Goal: Book appointment/travel/reservation

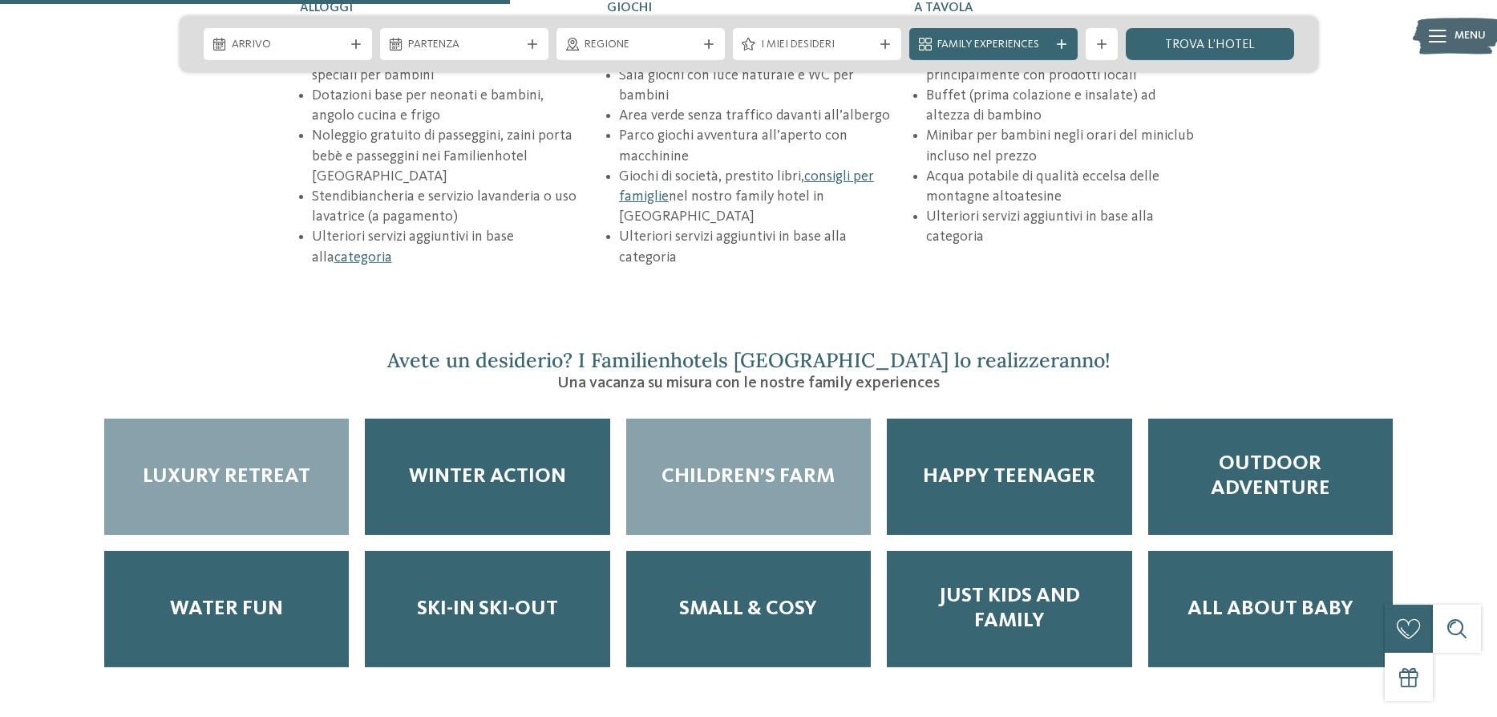
scroll to position [2545, 0]
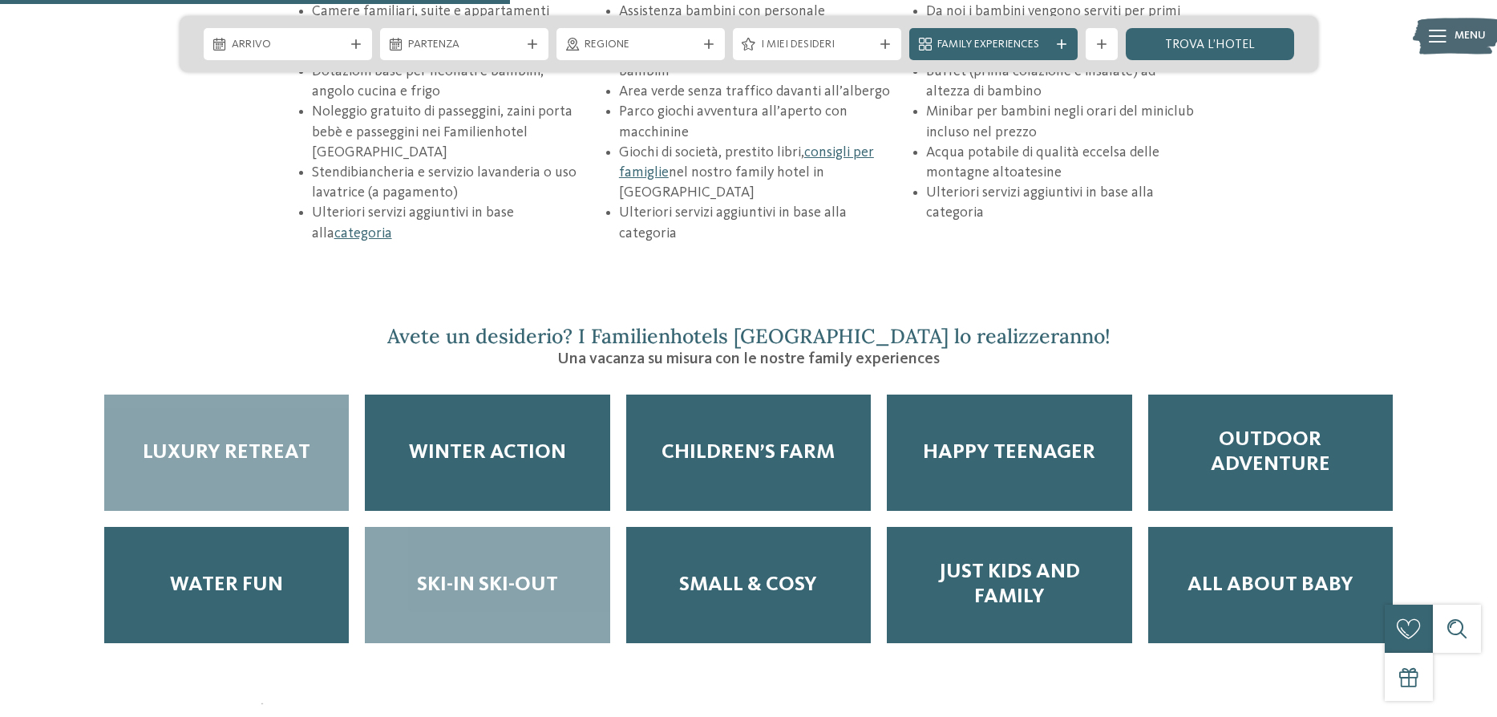
click at [528, 573] on span "Ski-in ski-out" at bounding box center [487, 585] width 141 height 25
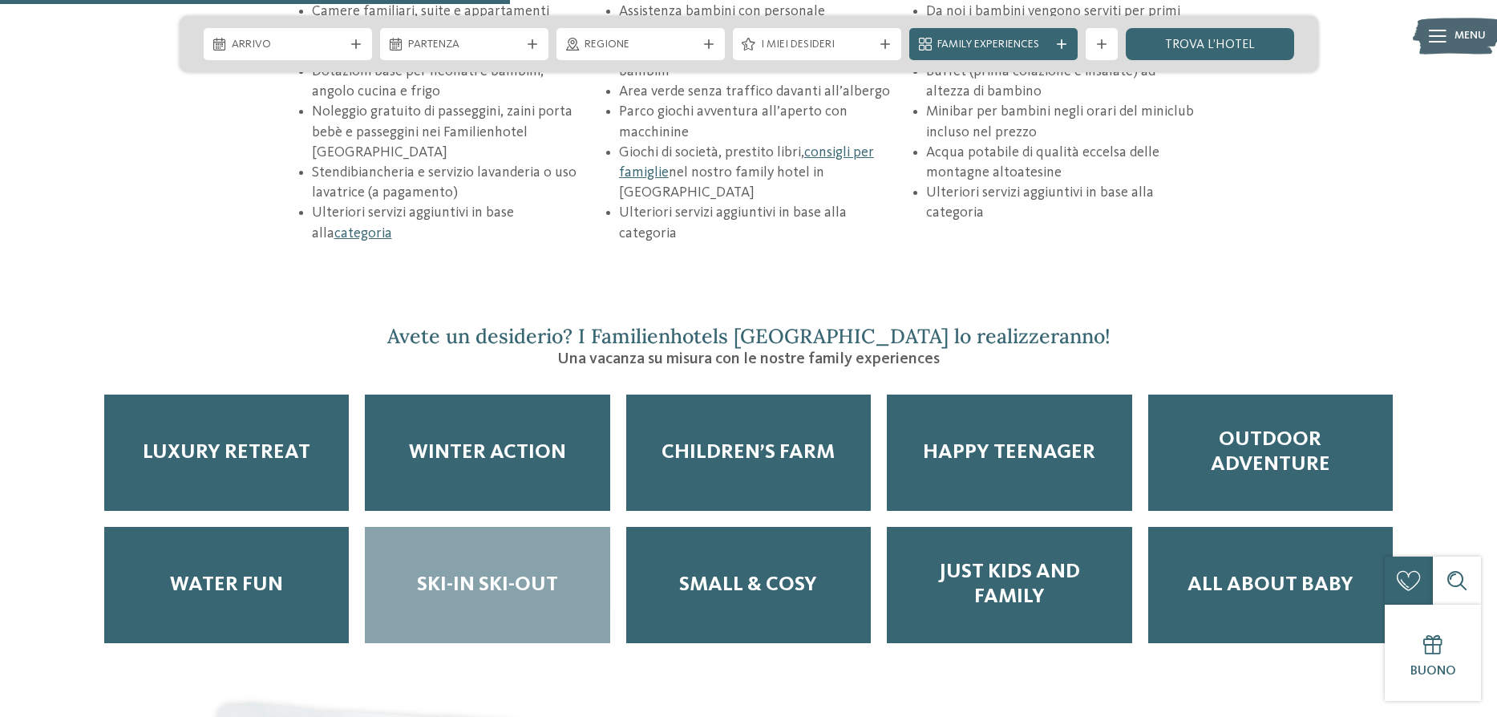
click at [527, 573] on span "Ski-in ski-out" at bounding box center [487, 585] width 141 height 25
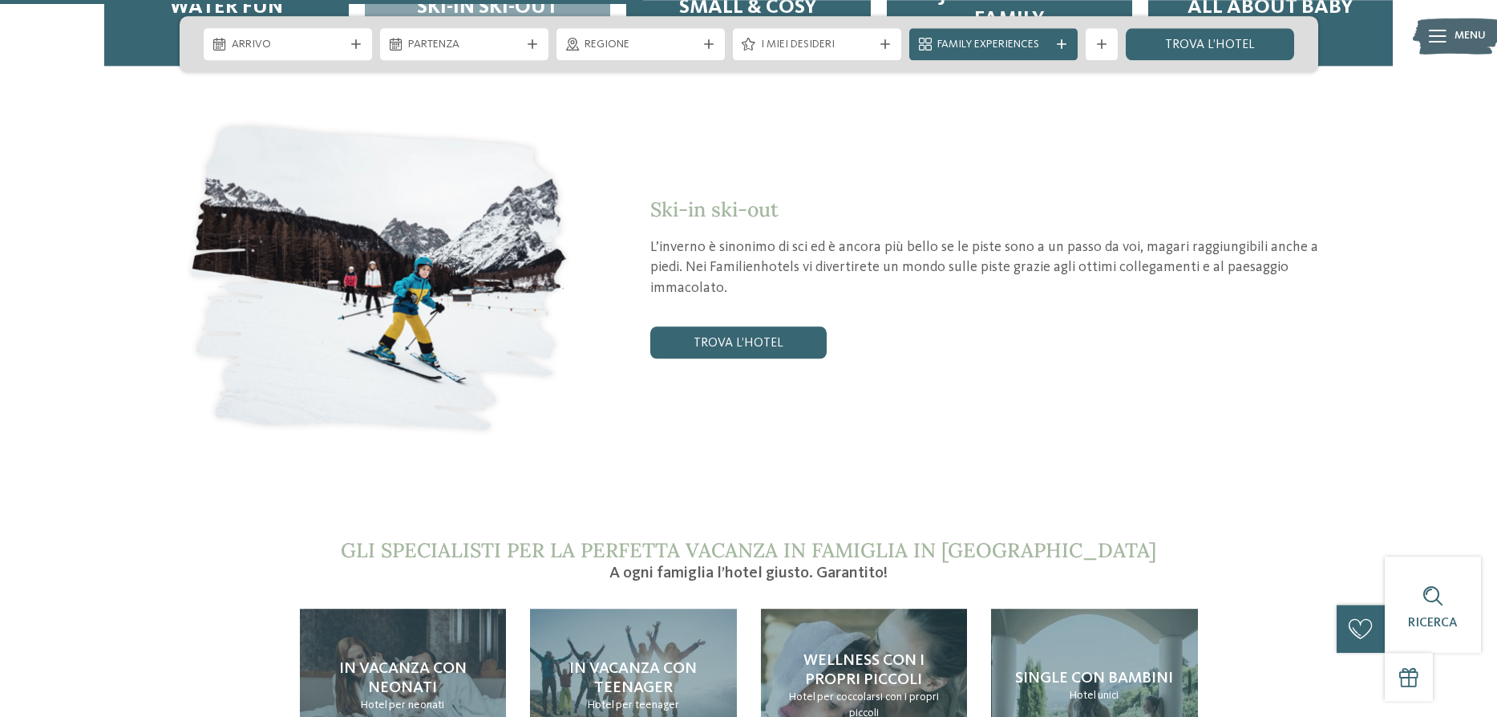
scroll to position [3209, 0]
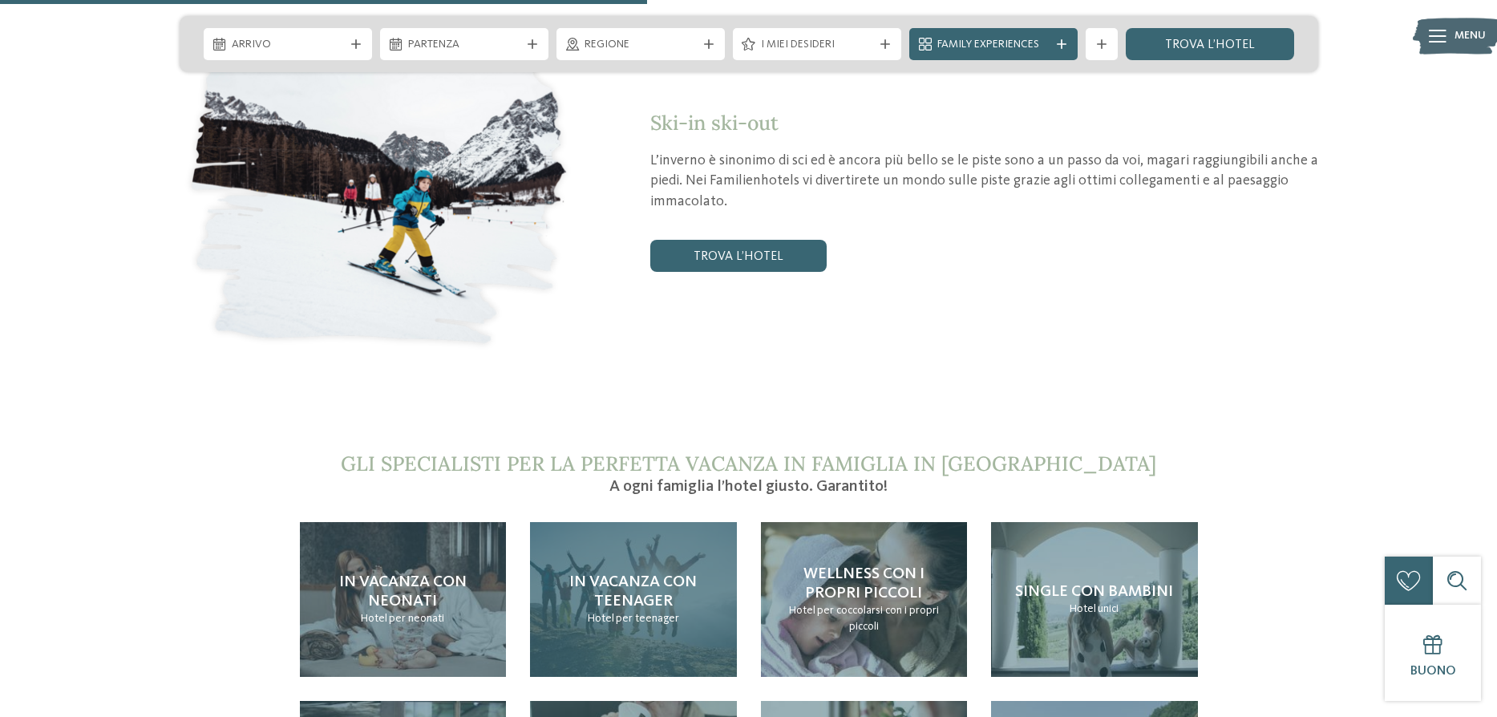
click at [692, 574] on span "In vacanza con teenager" at bounding box center [633, 591] width 128 height 35
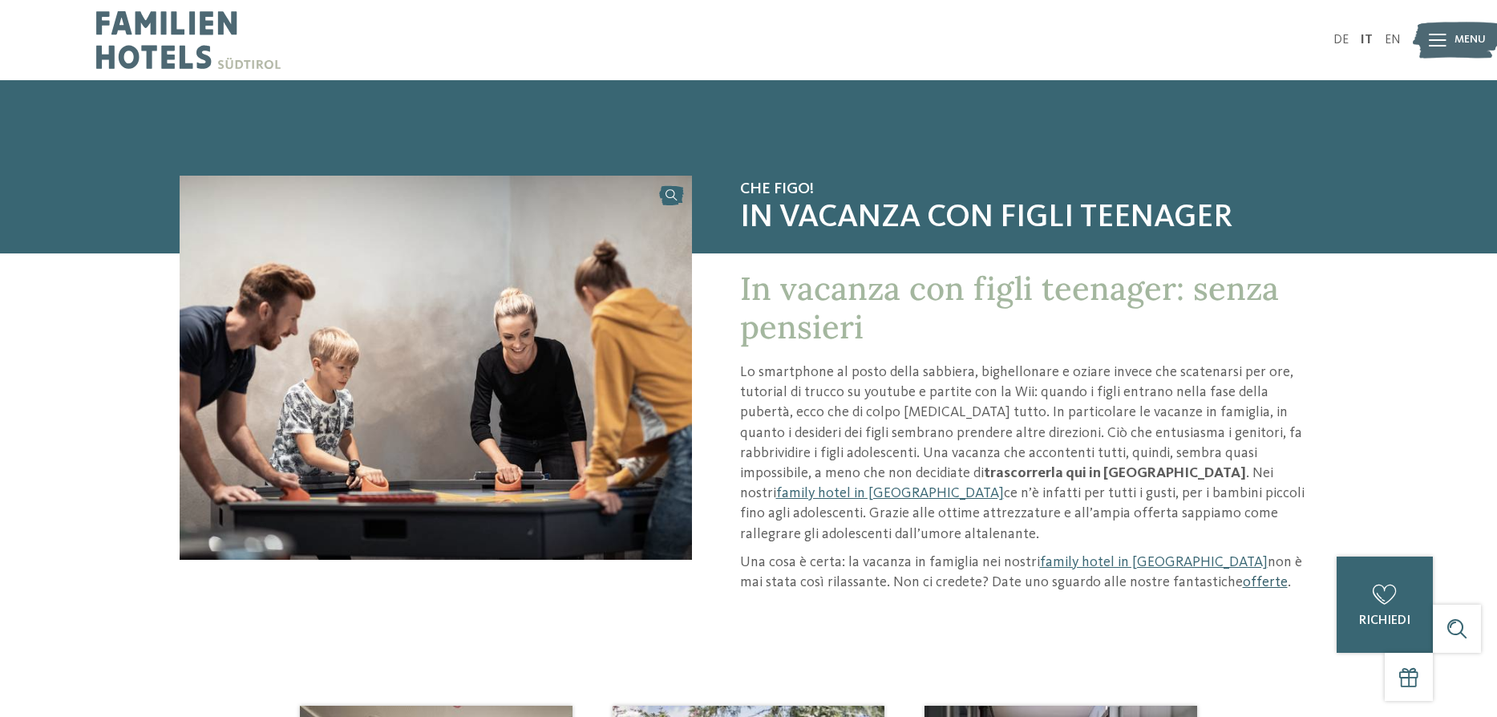
click at [1243, 575] on link "offerte" at bounding box center [1265, 582] width 45 height 14
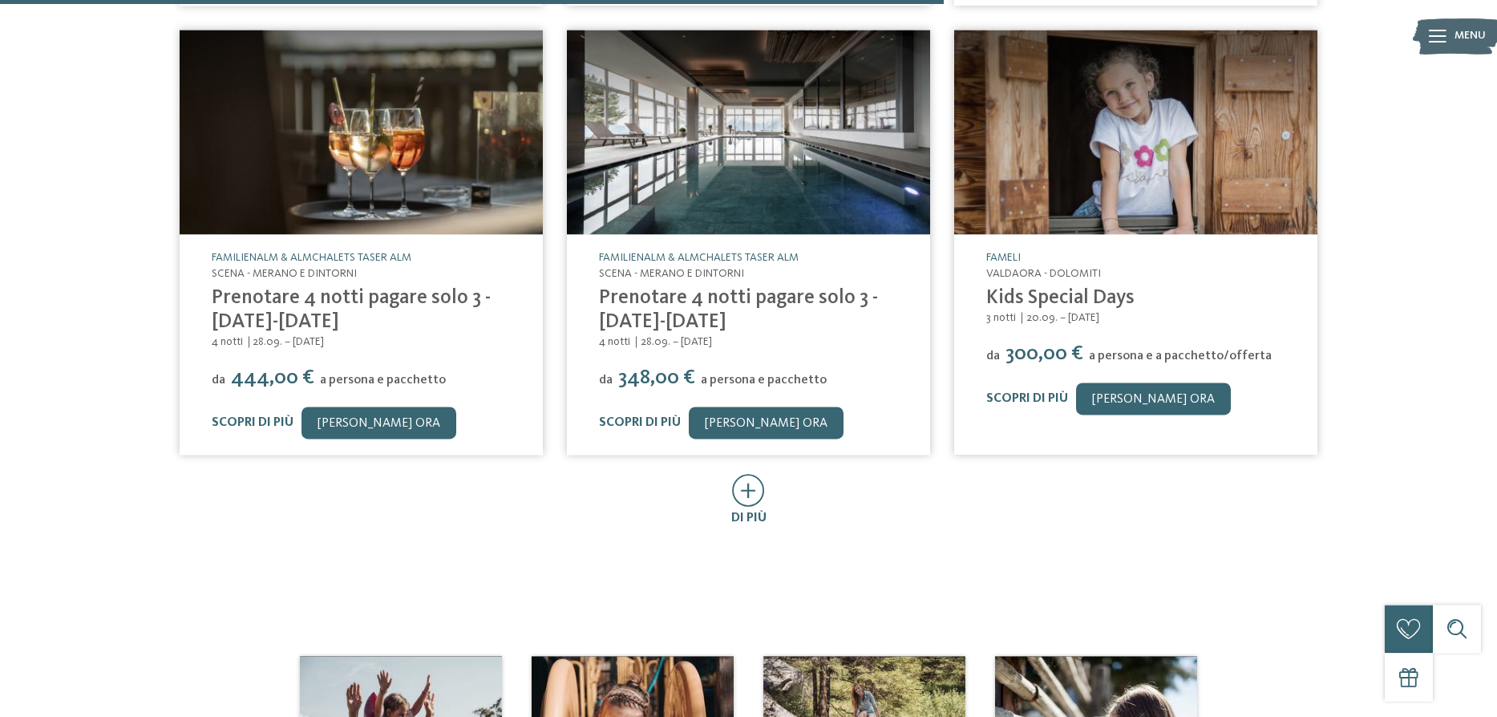
scroll to position [1107, 0]
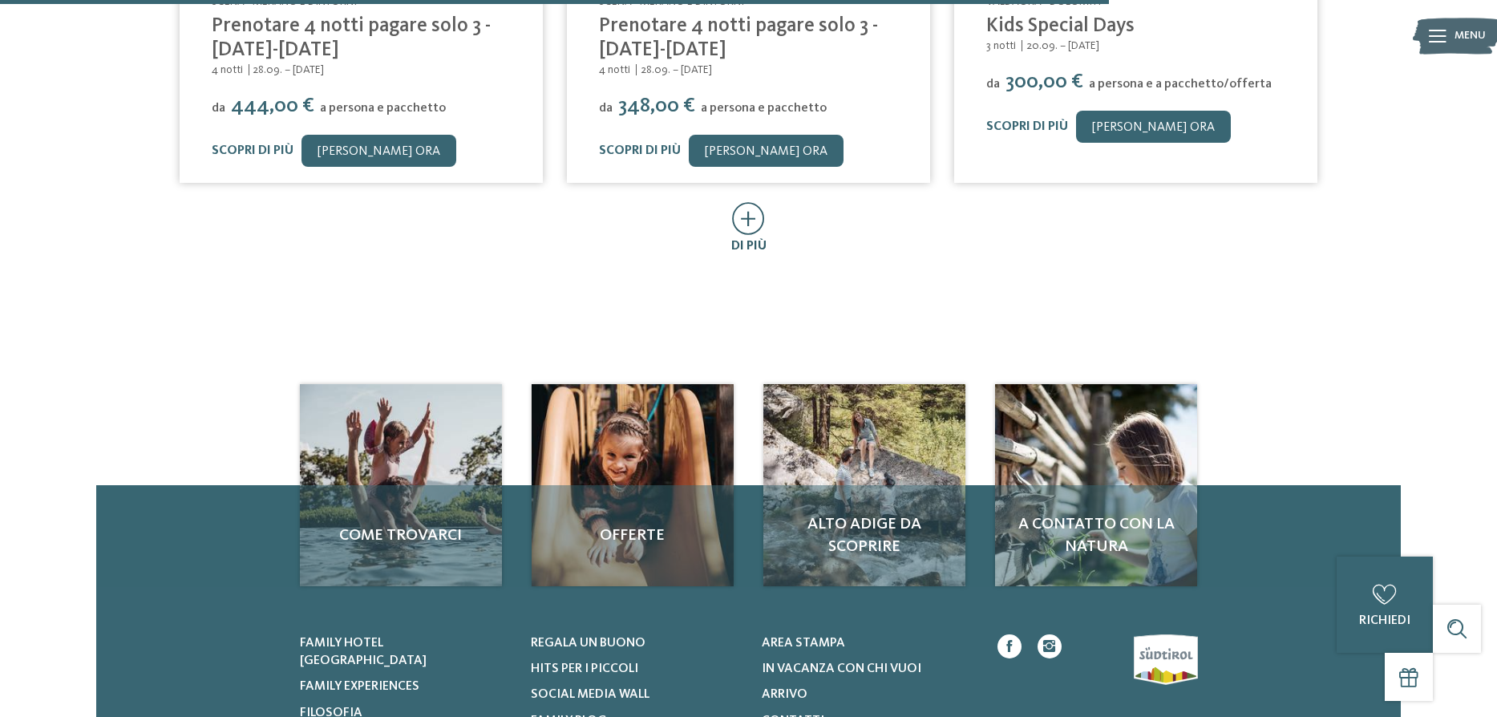
click at [747, 202] on icon at bounding box center [748, 218] width 33 height 33
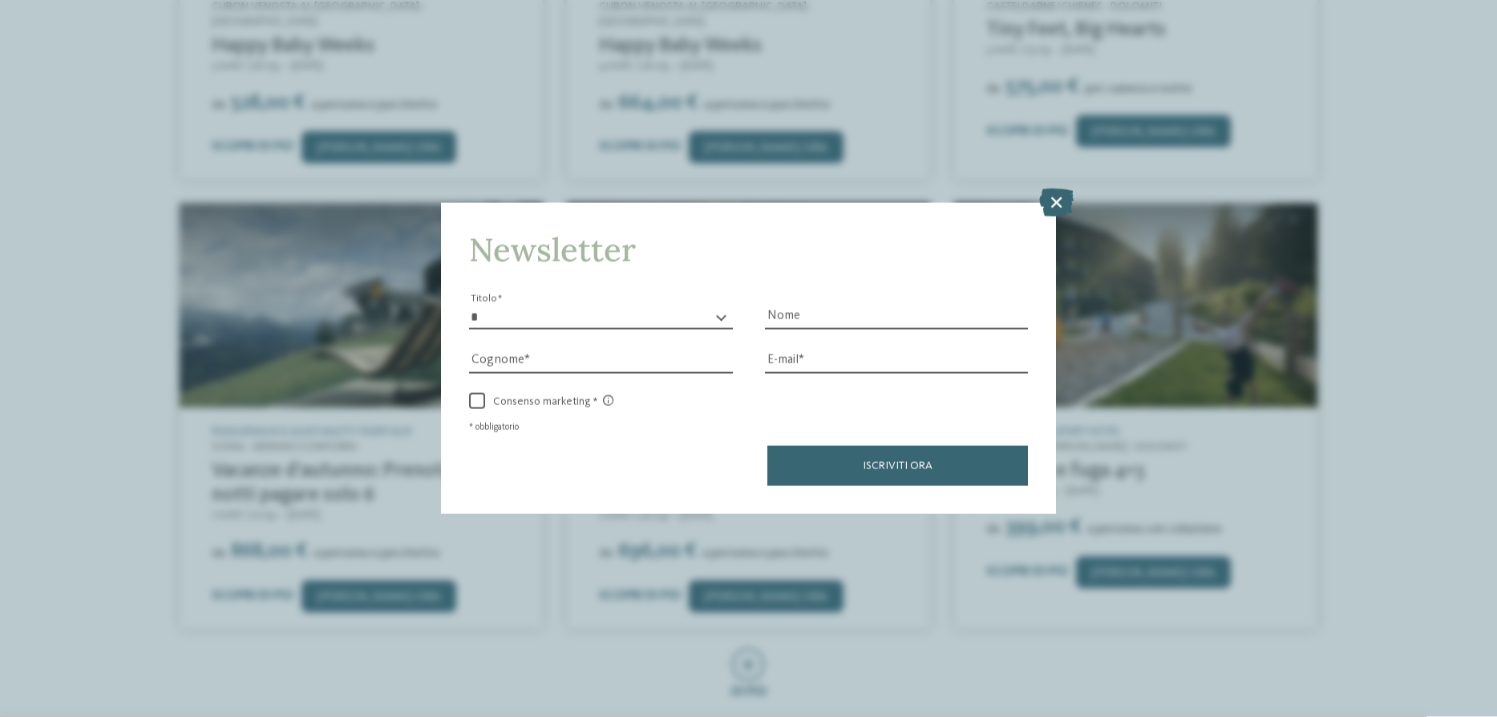
scroll to position [1439, 0]
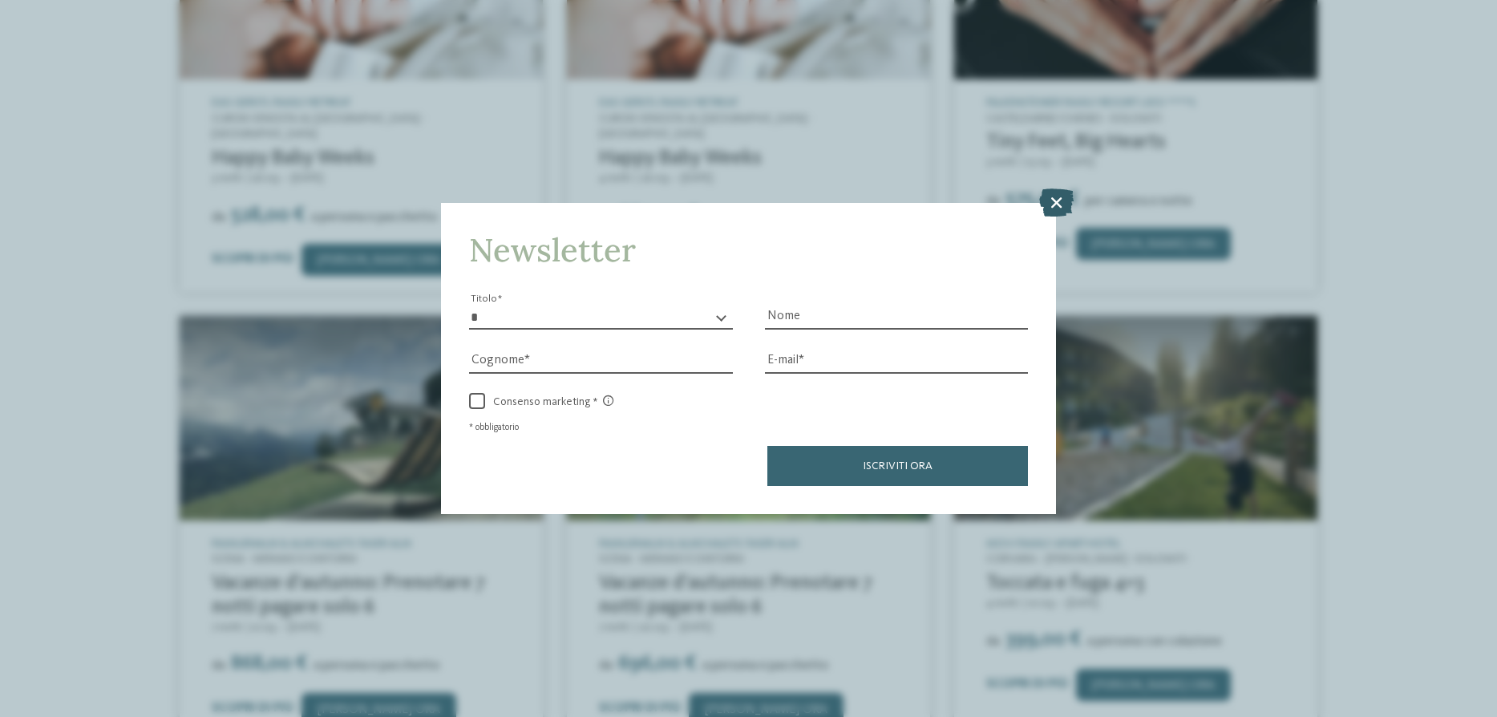
click at [1064, 196] on icon at bounding box center [1056, 202] width 34 height 28
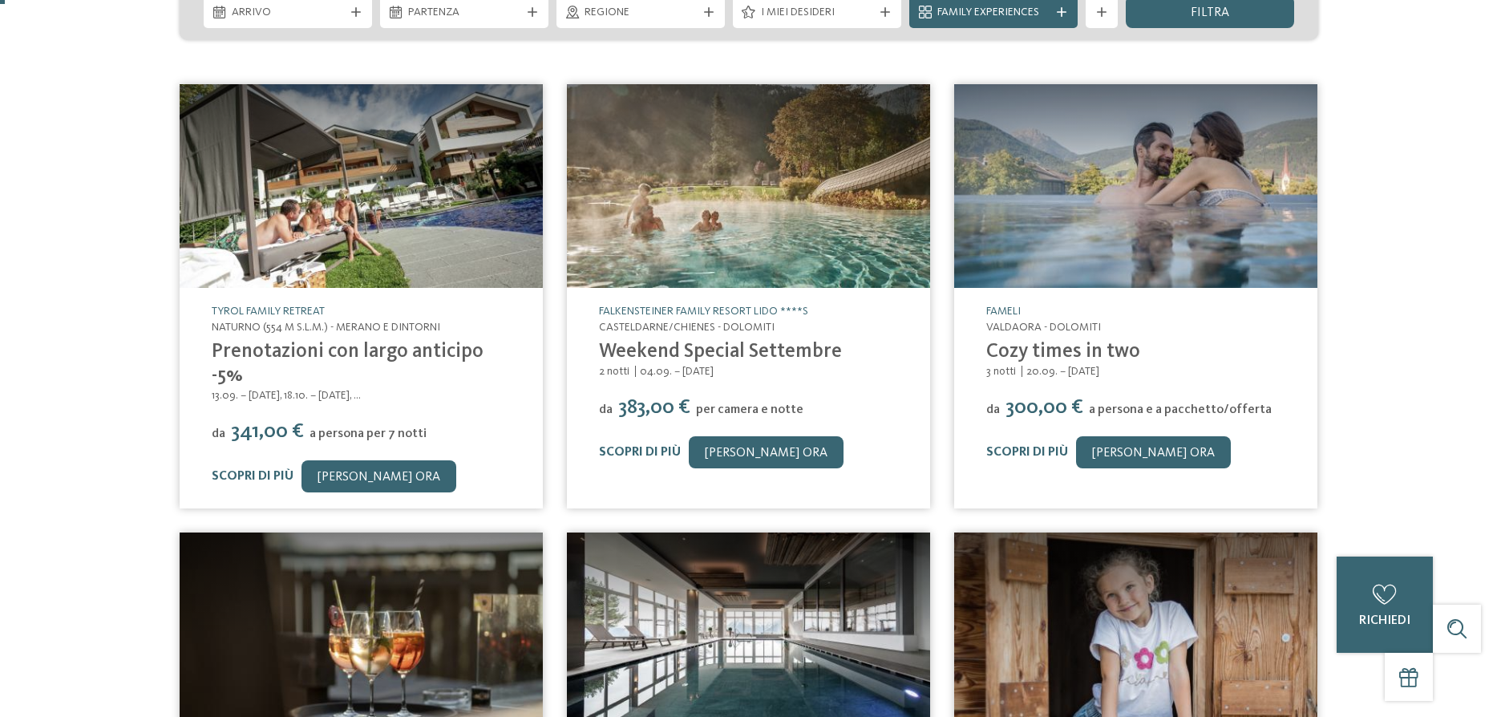
scroll to position [0, 0]
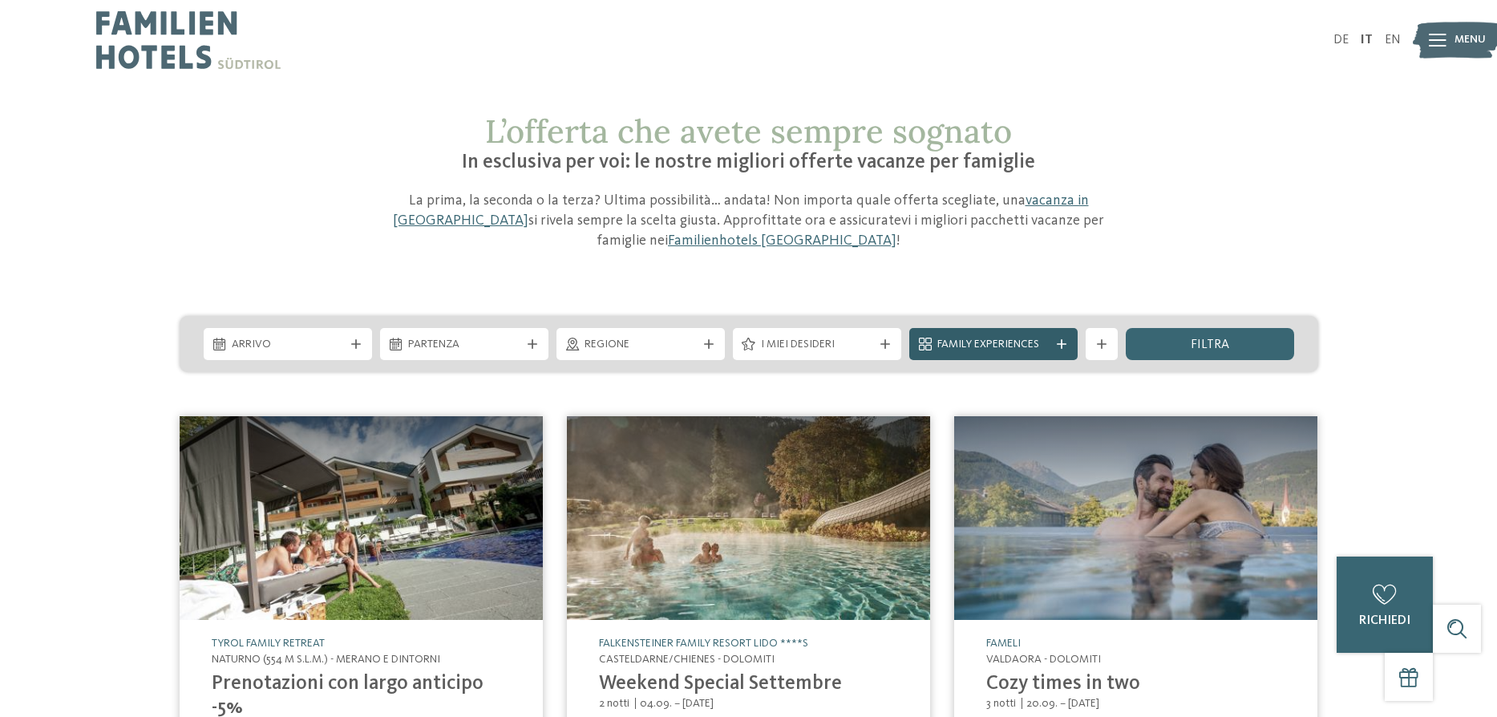
click at [1060, 339] on icon at bounding box center [1062, 344] width 10 height 10
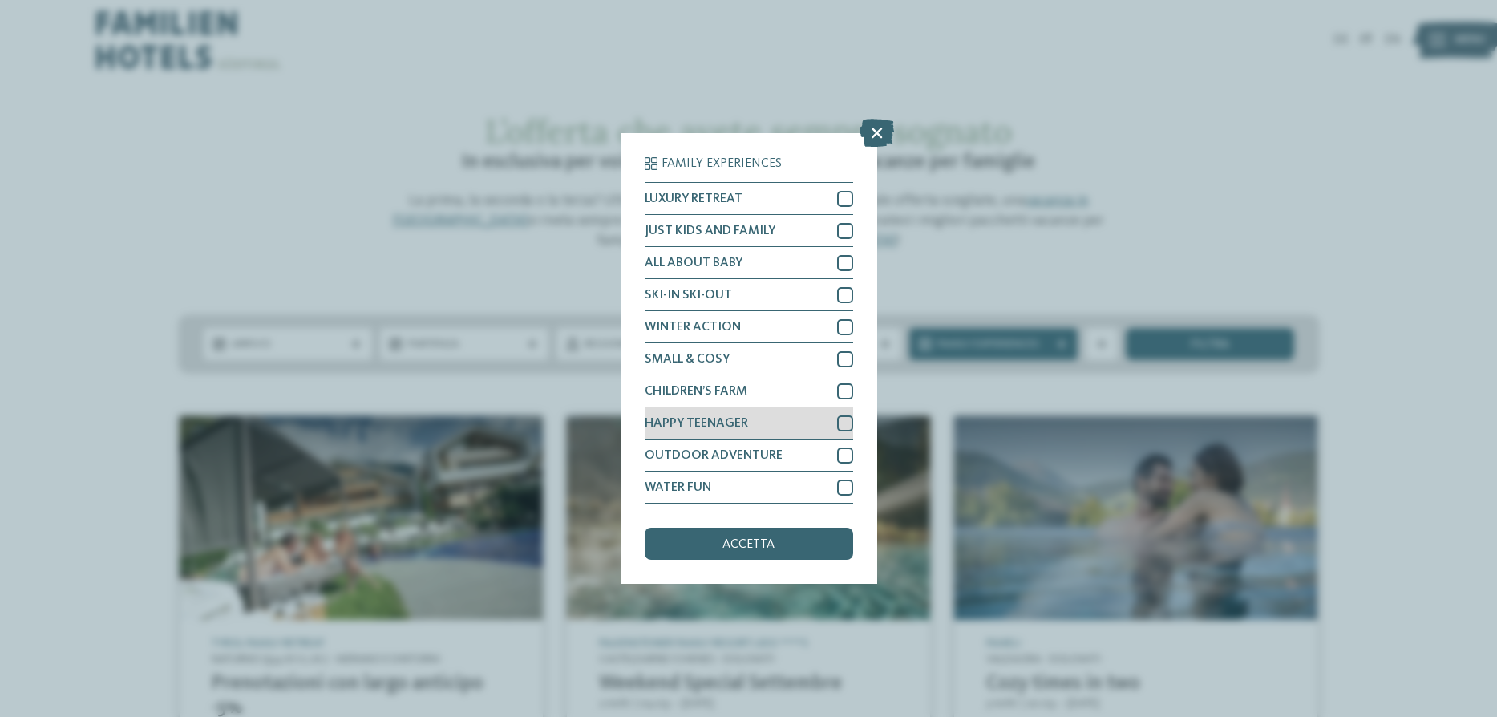
click at [760, 429] on div "HAPPY TEENAGER" at bounding box center [749, 423] width 208 height 32
click at [763, 543] on span "accetta" at bounding box center [749, 544] width 52 height 13
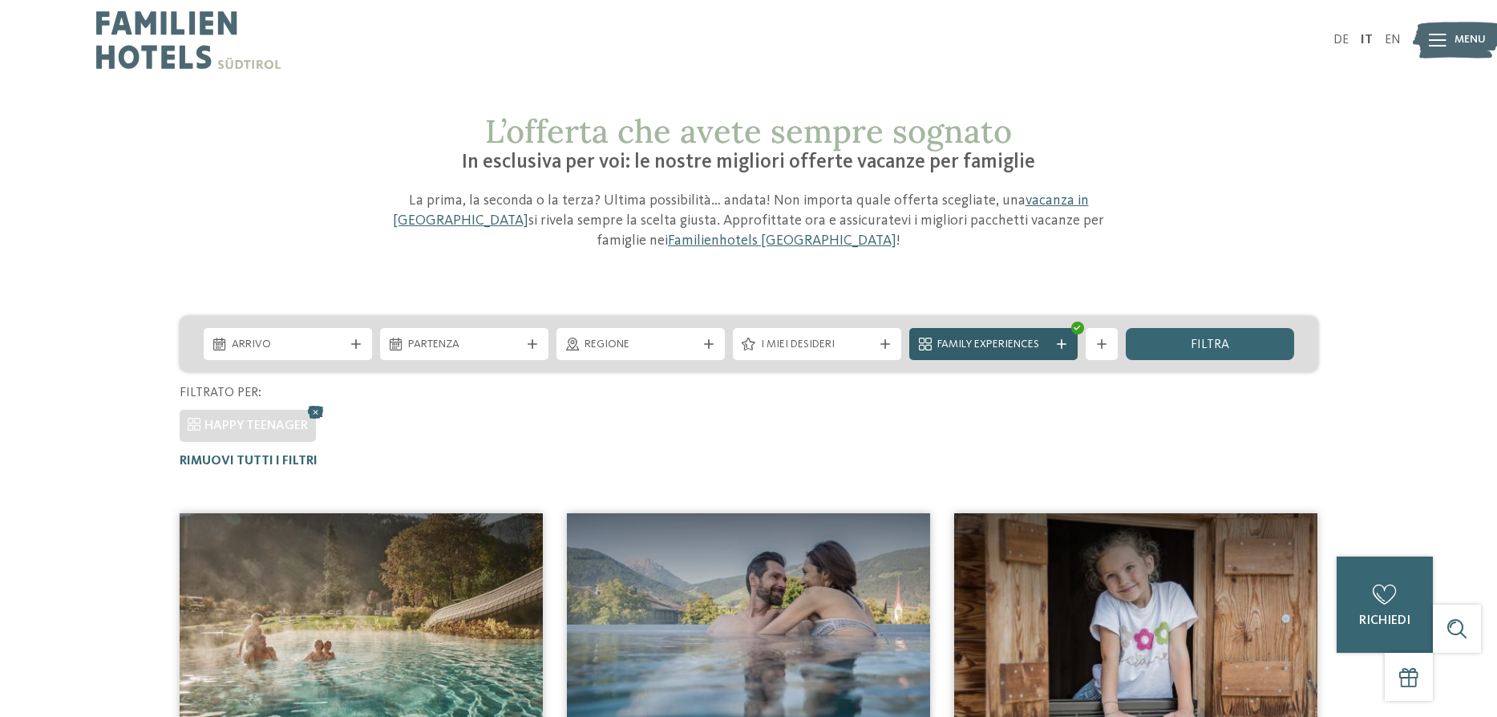
click at [989, 337] on span "Family Experiences" at bounding box center [993, 345] width 112 height 16
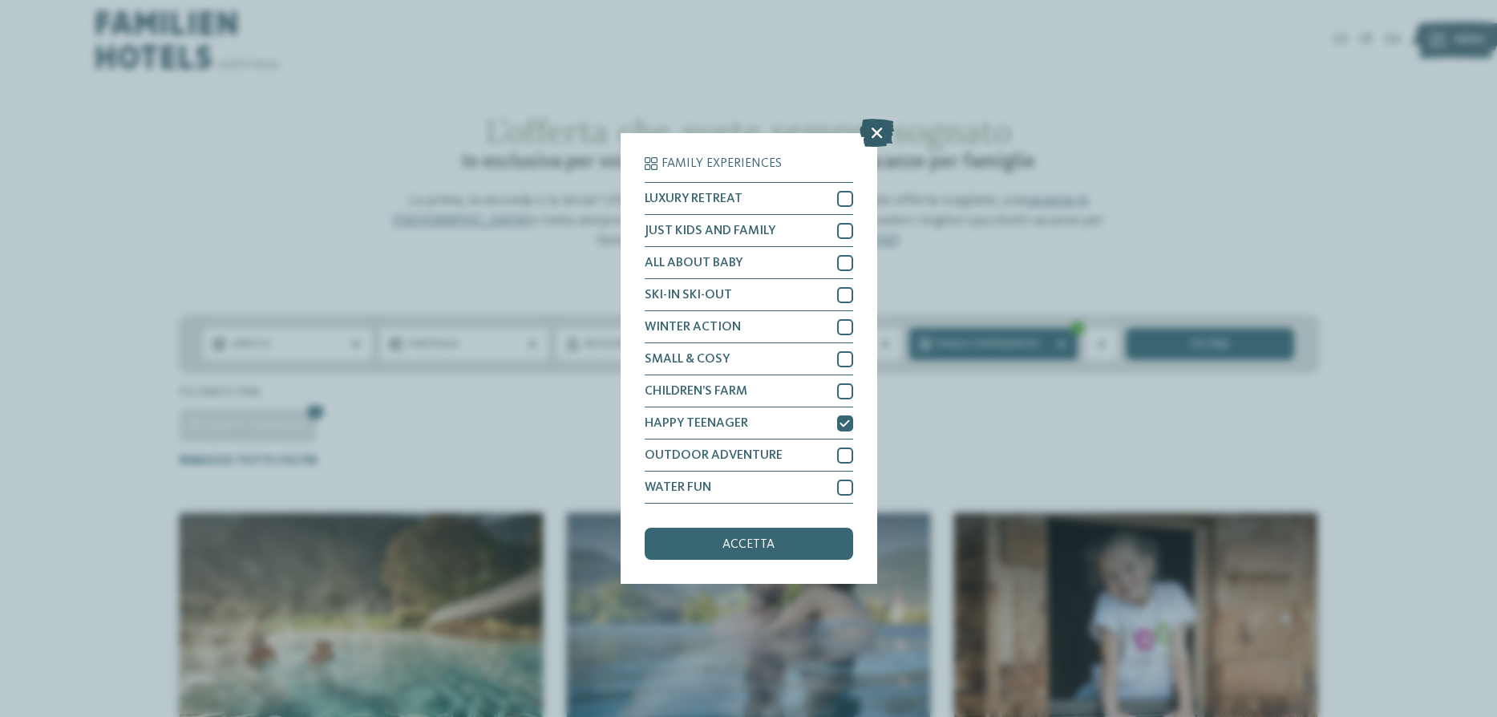
click at [883, 125] on icon at bounding box center [877, 133] width 34 height 28
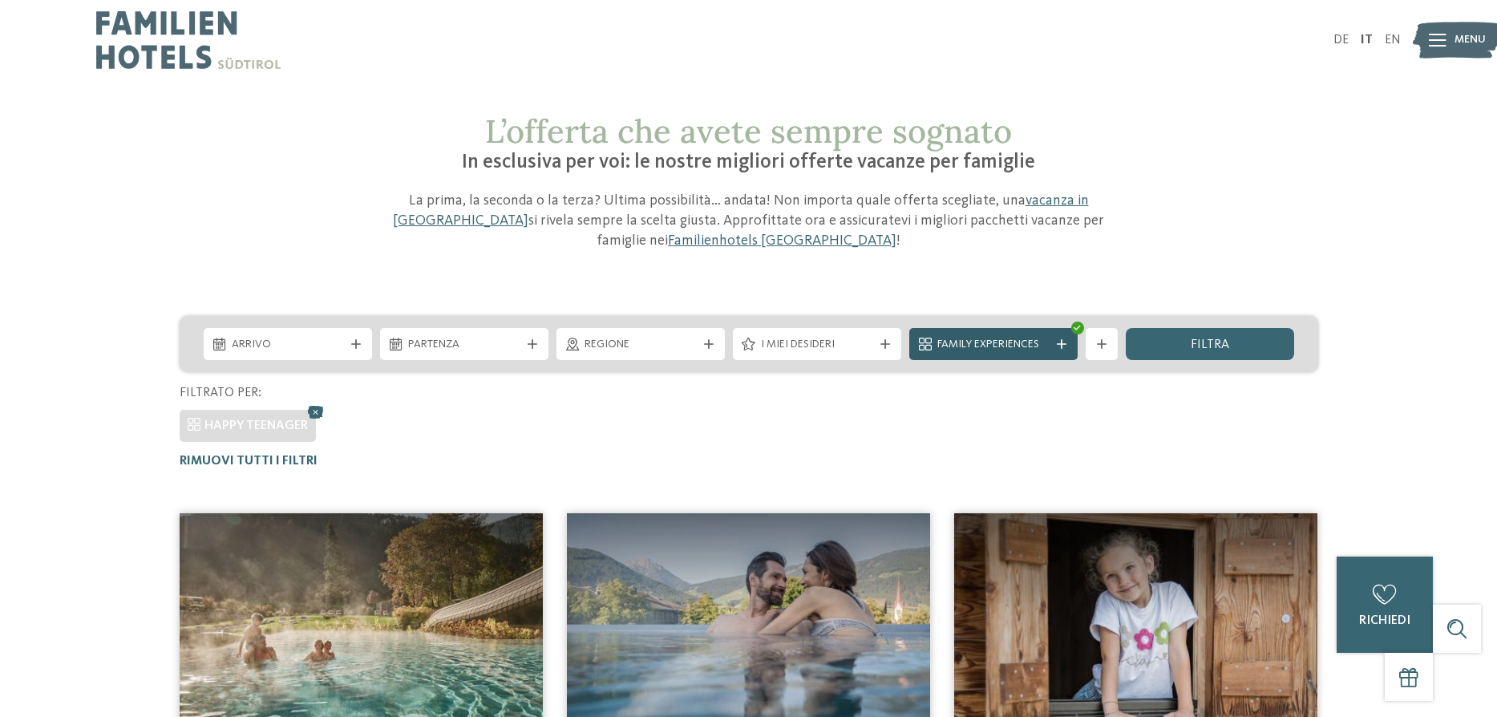
click at [1037, 337] on span "Family Experiences" at bounding box center [993, 345] width 112 height 16
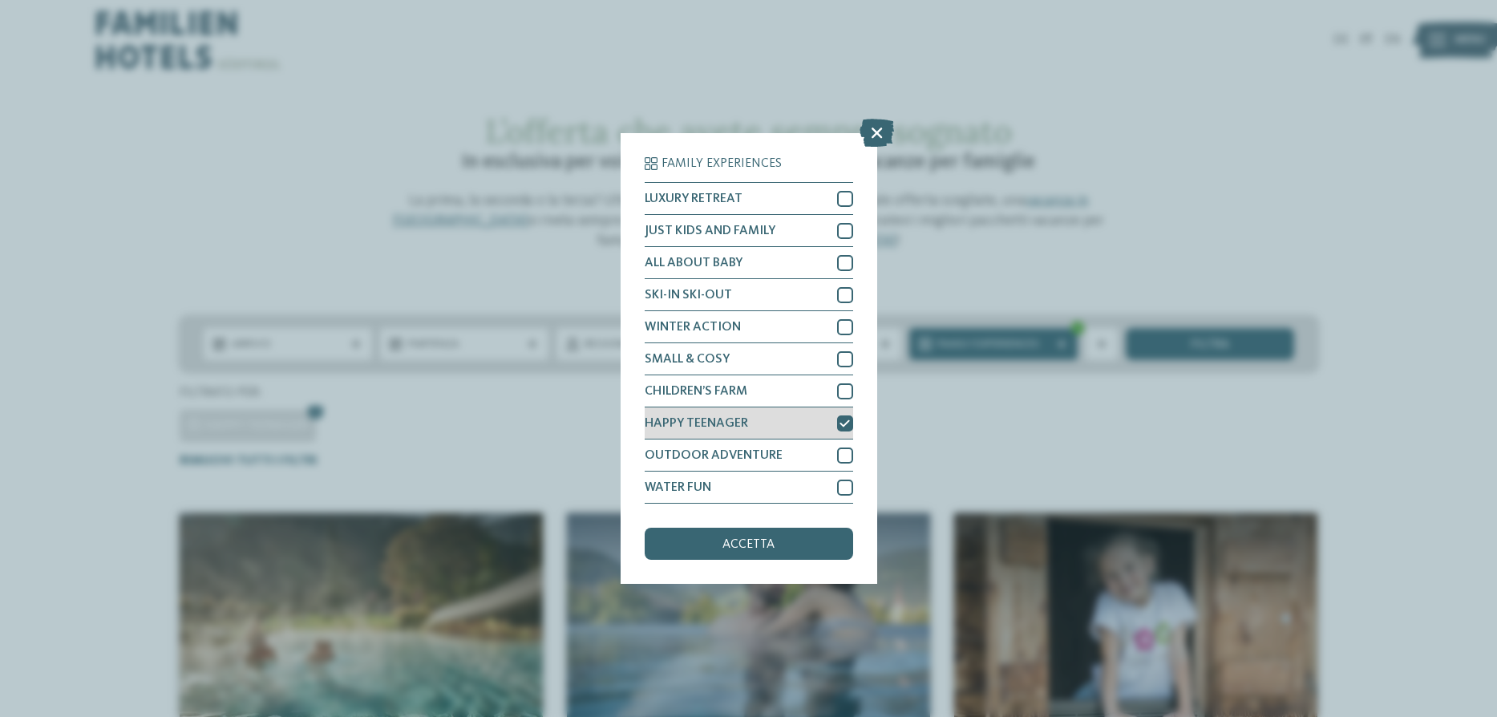
click at [719, 419] on span "HAPPY TEENAGER" at bounding box center [696, 423] width 103 height 13
click at [849, 421] on div at bounding box center [845, 423] width 16 height 16
click at [819, 541] on div "accetta" at bounding box center [749, 544] width 208 height 32
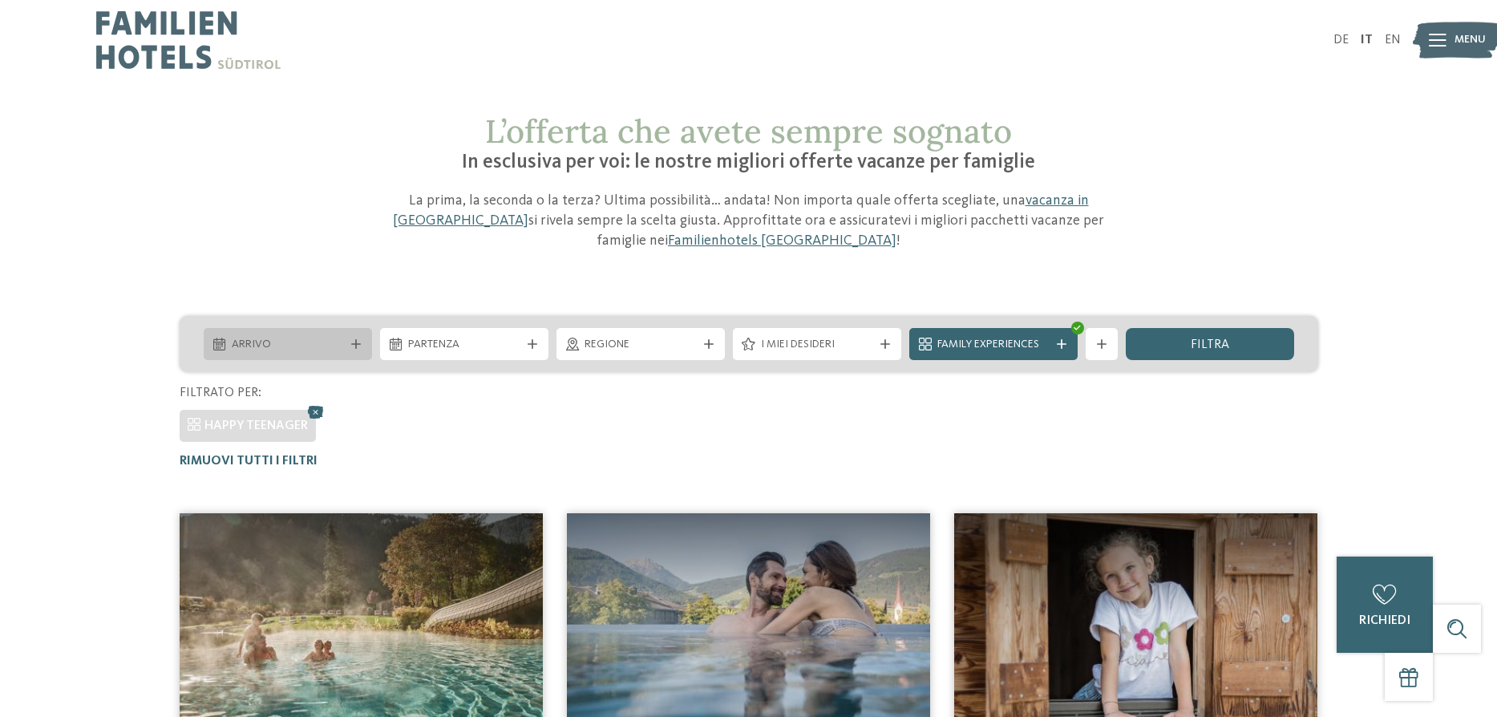
click at [289, 337] on span "Arrivo" at bounding box center [288, 345] width 112 height 16
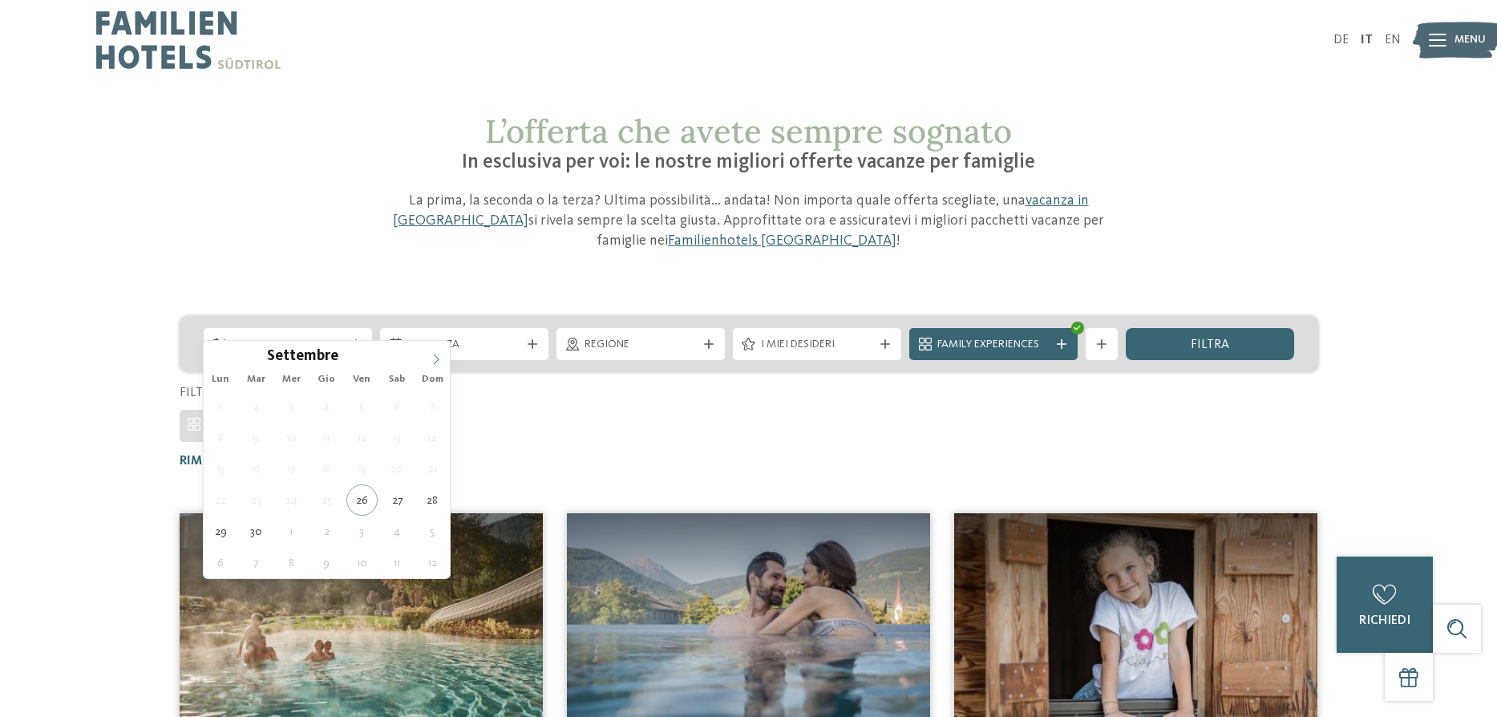
click at [435, 352] on span at bounding box center [436, 354] width 27 height 27
type div "27.12.2025"
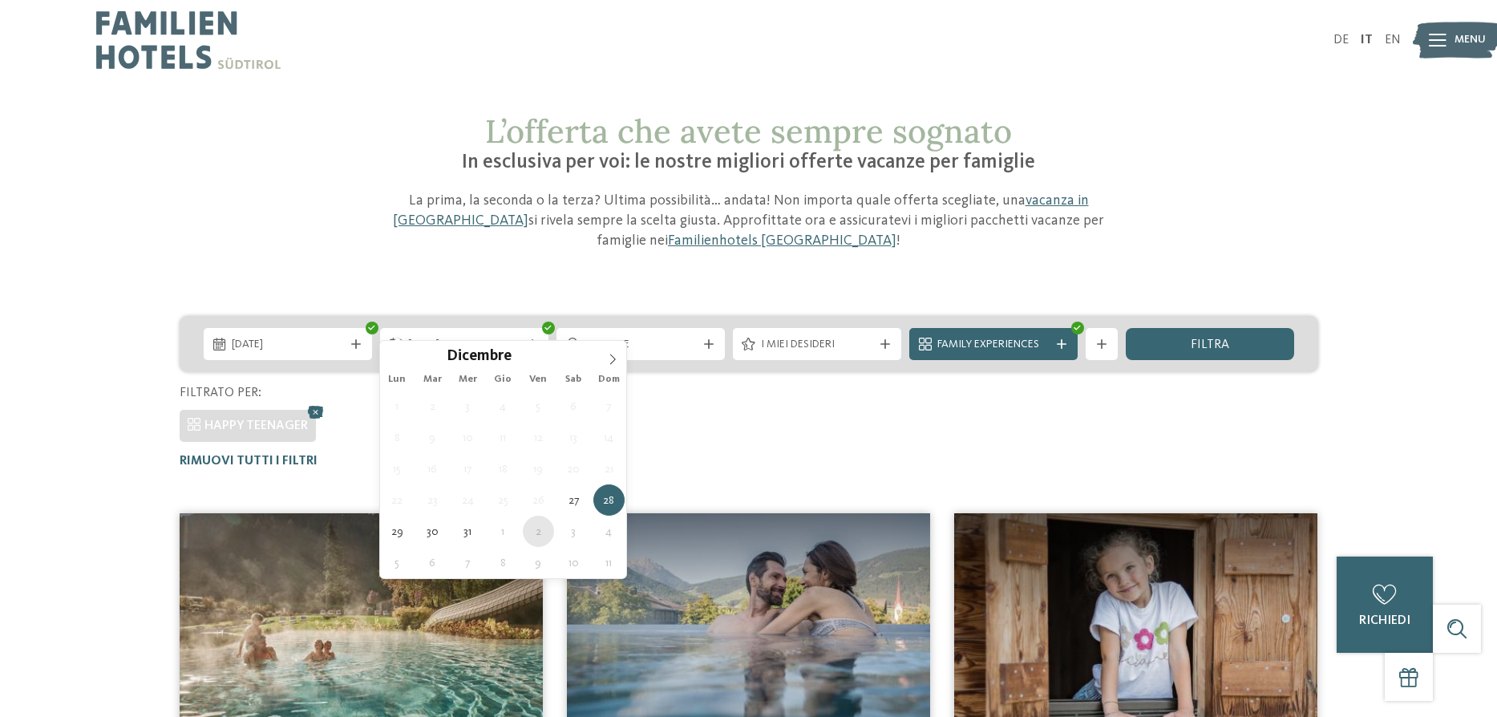
type div "02.01.2026"
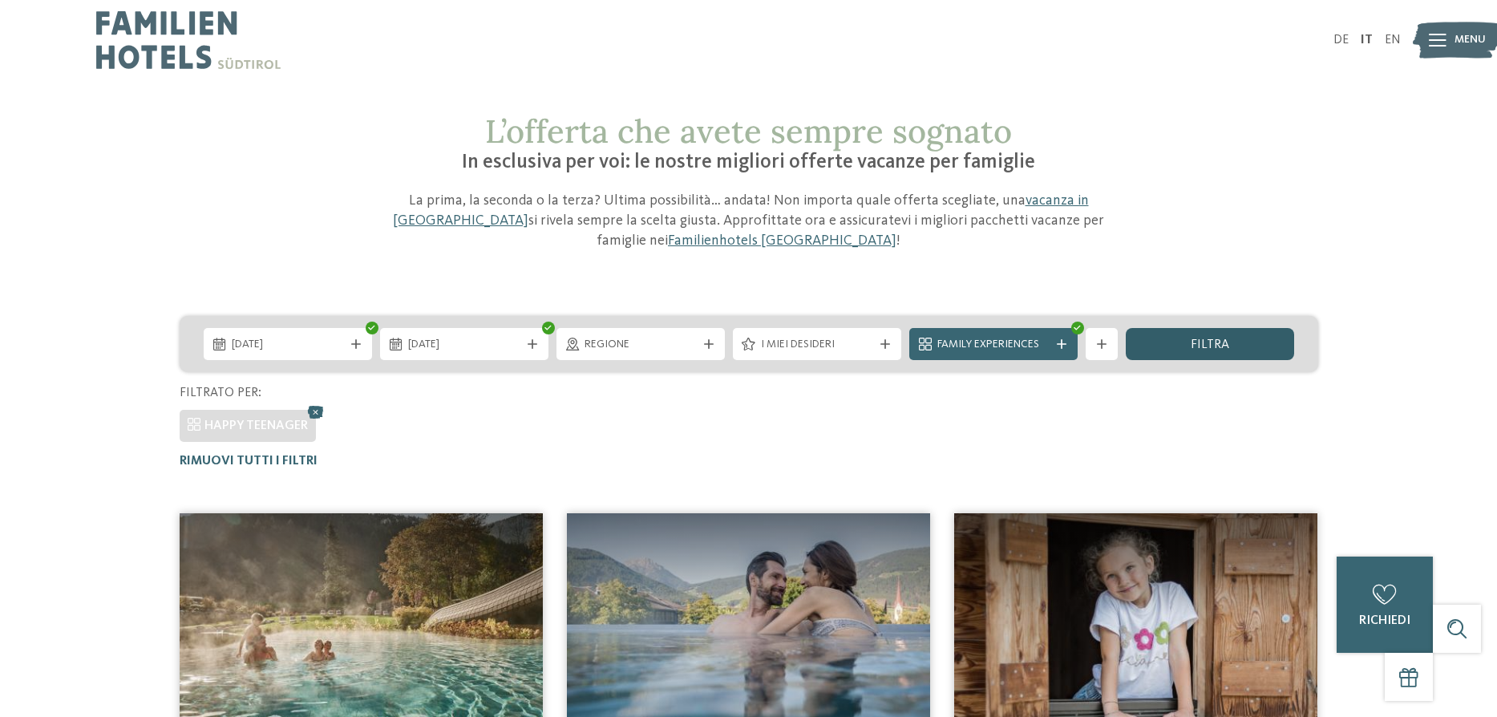
click at [1196, 338] on span "filtra" at bounding box center [1210, 344] width 38 height 13
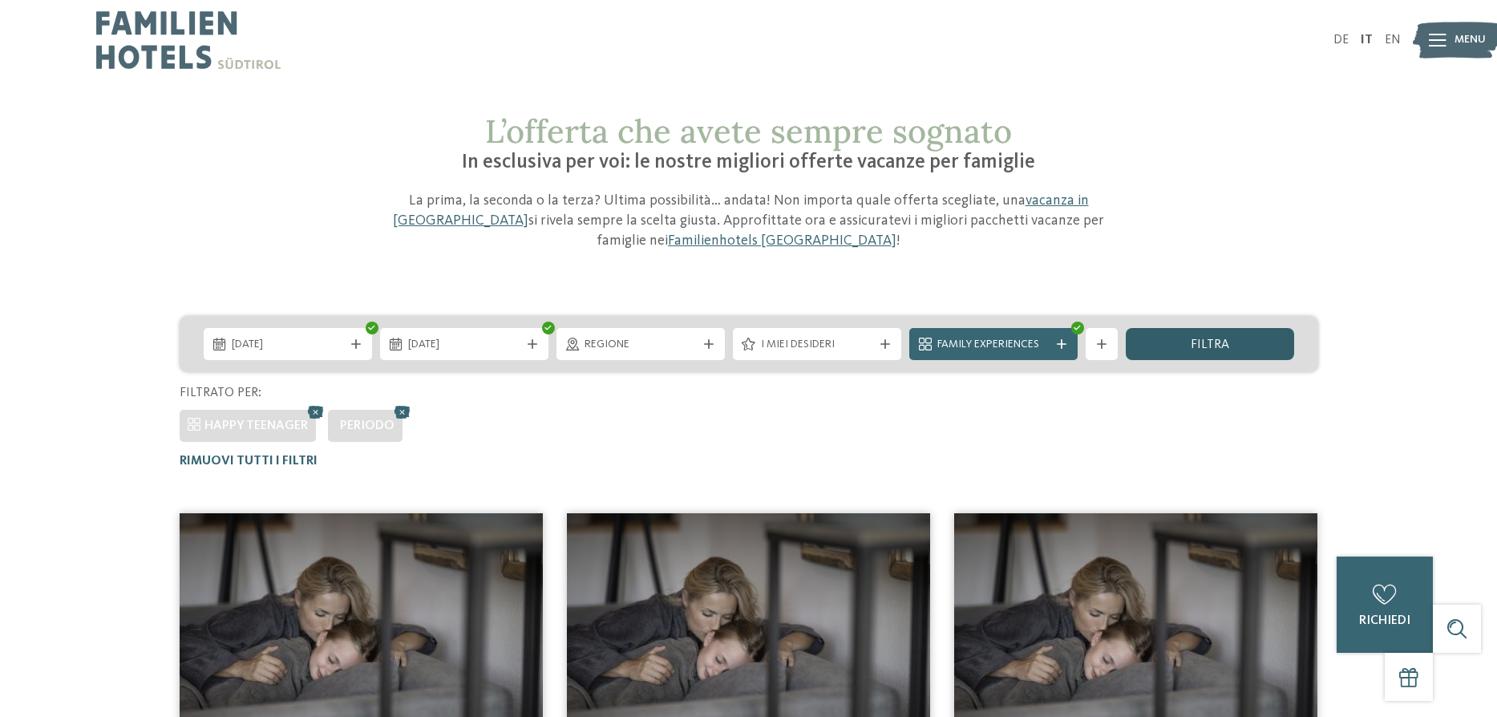
click at [1202, 338] on span "filtra" at bounding box center [1210, 344] width 38 height 13
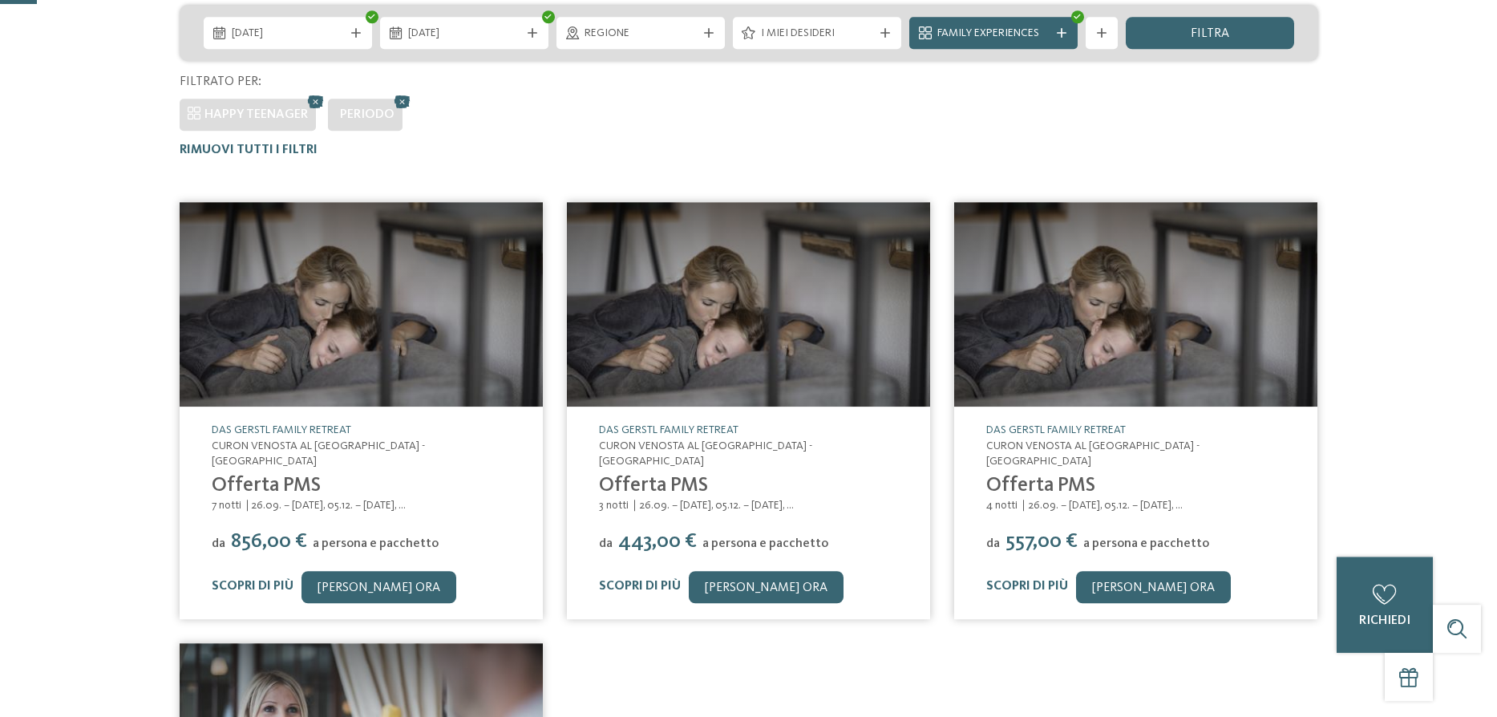
scroll to position [332, 0]
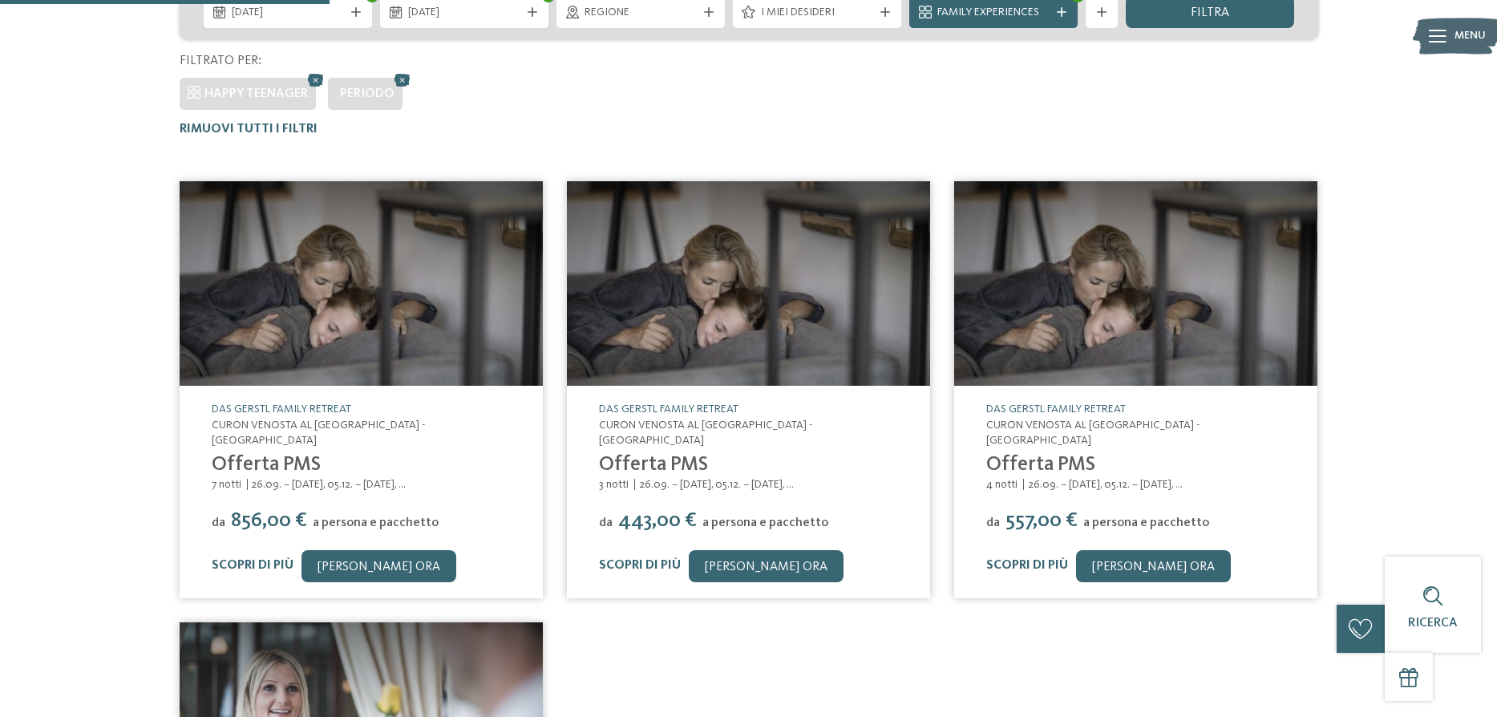
click at [1037, 559] on link "Scopri di più" at bounding box center [1027, 565] width 82 height 13
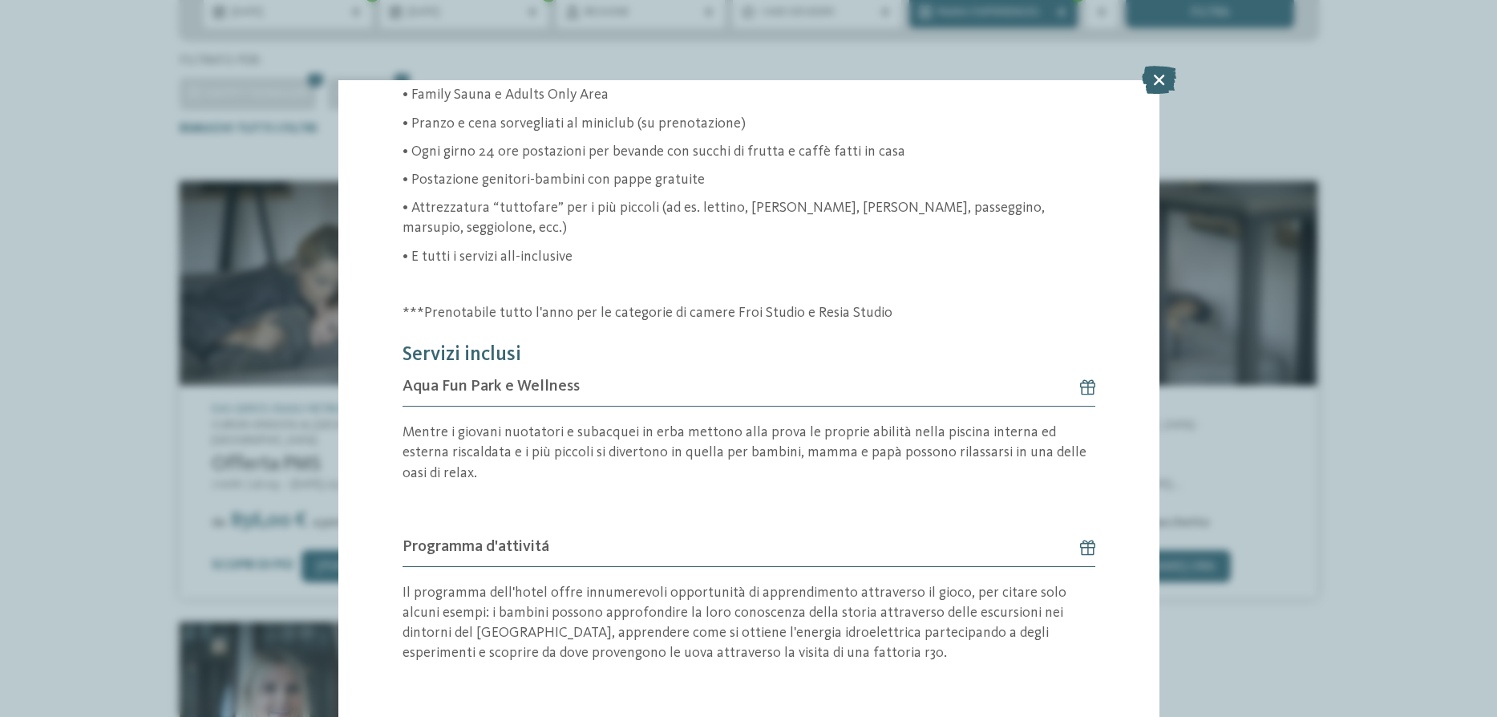
scroll to position [722, 0]
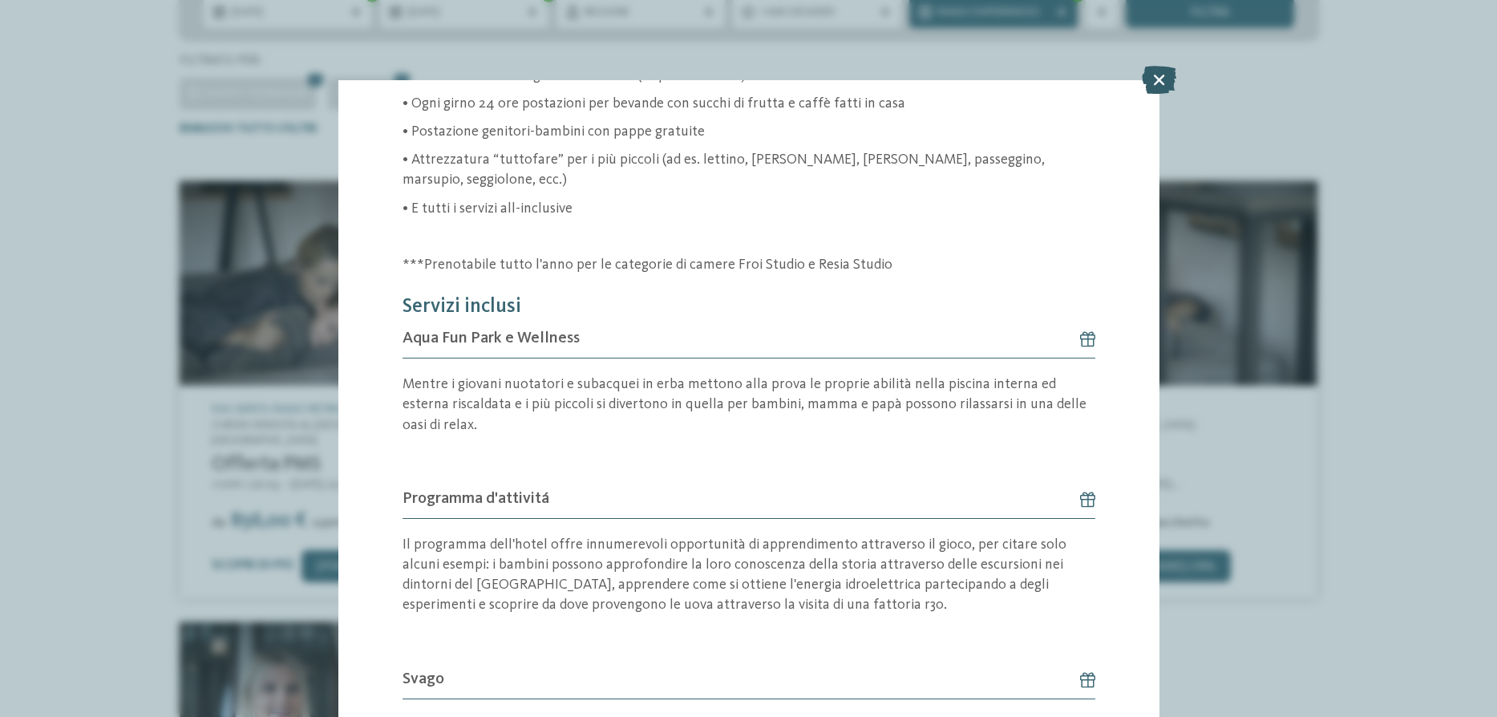
click at [1157, 72] on icon at bounding box center [1159, 80] width 34 height 28
